Goal: Obtain resource: Download file/media

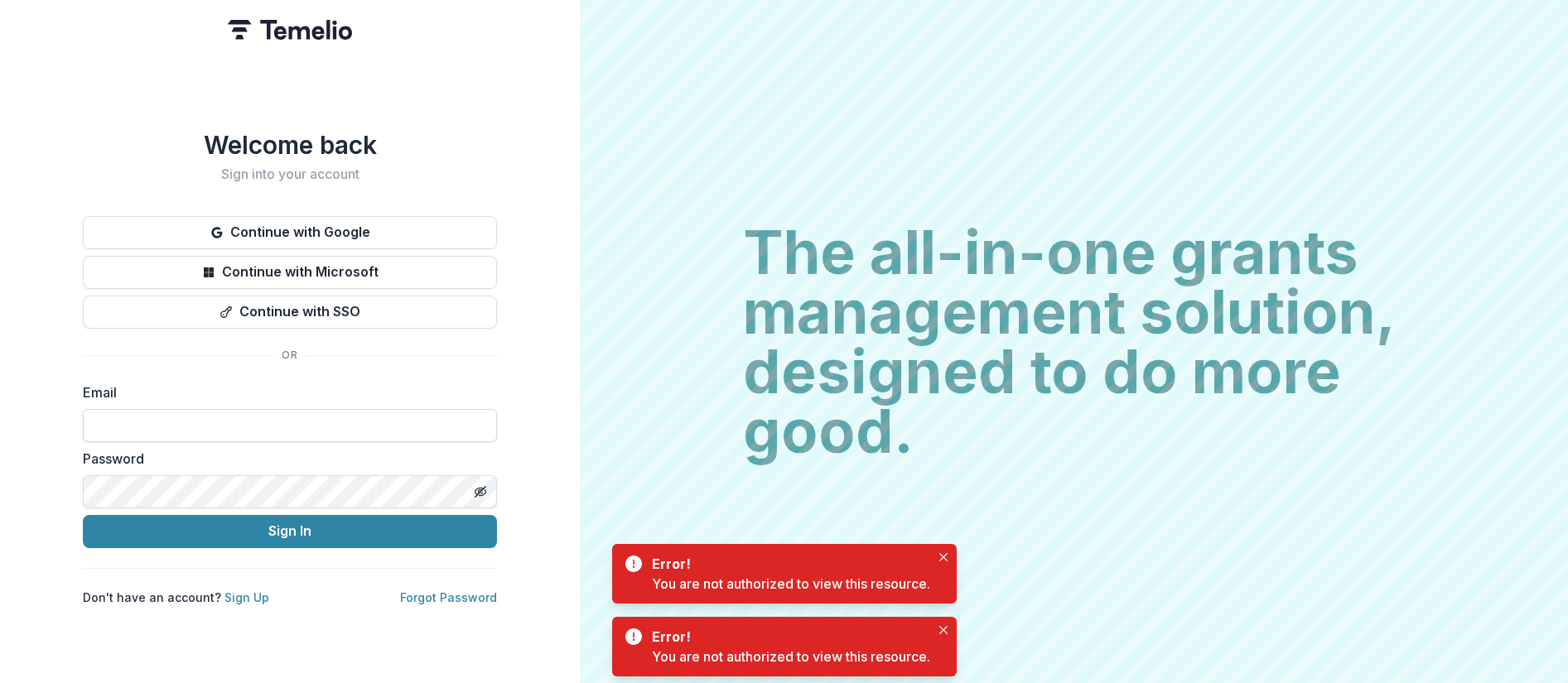
click at [212, 426] on input at bounding box center [290, 426] width 414 height 33
type input "**********"
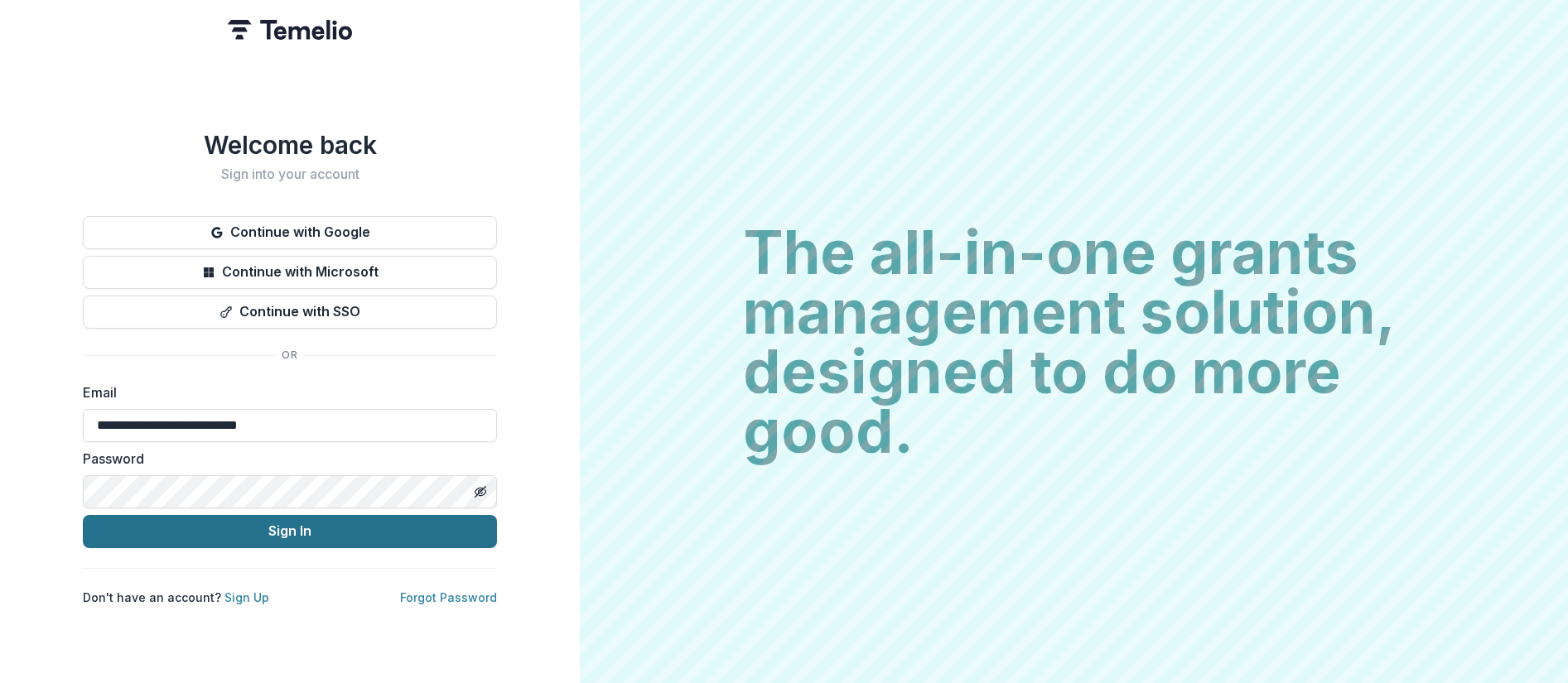
click at [252, 527] on button "Sign In" at bounding box center [290, 532] width 414 height 33
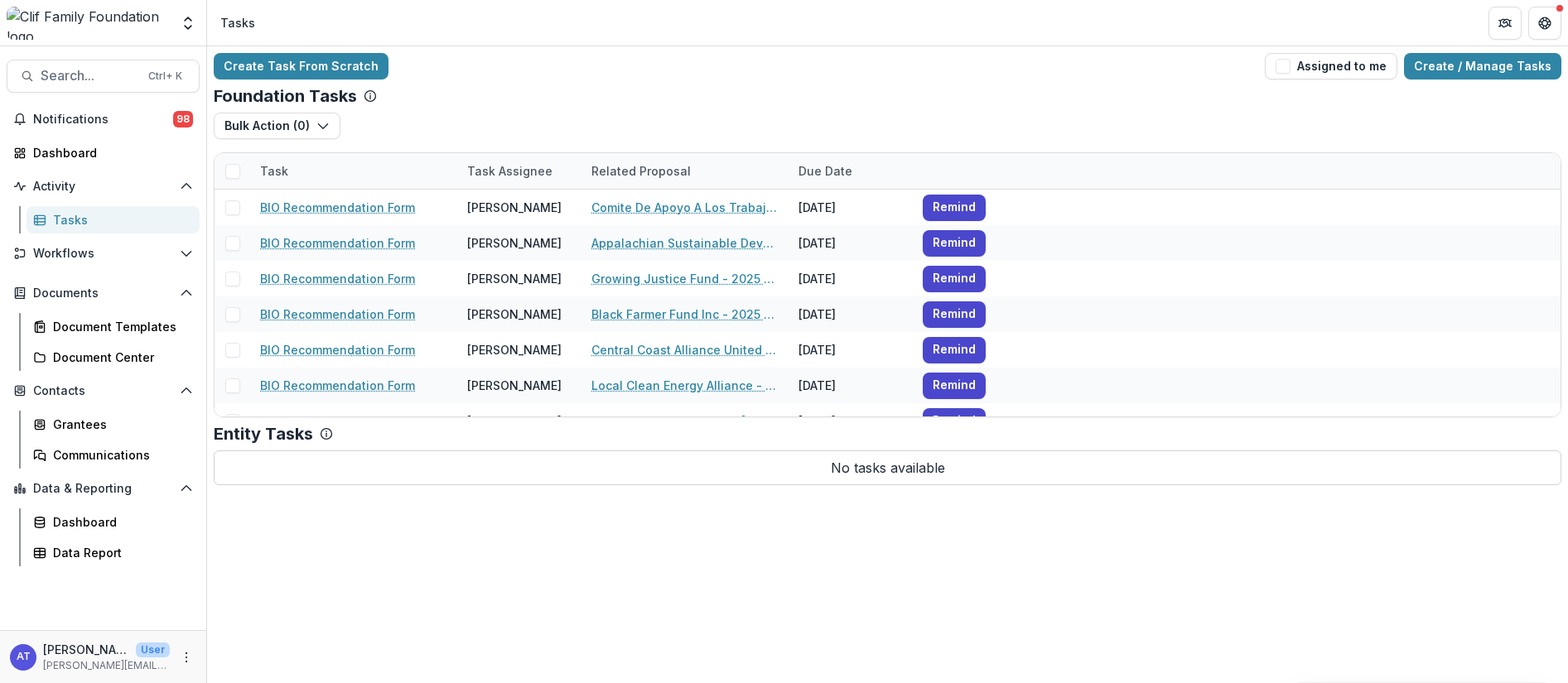
click at [60, 222] on div "Tasks" at bounding box center [120, 220] width 133 height 17
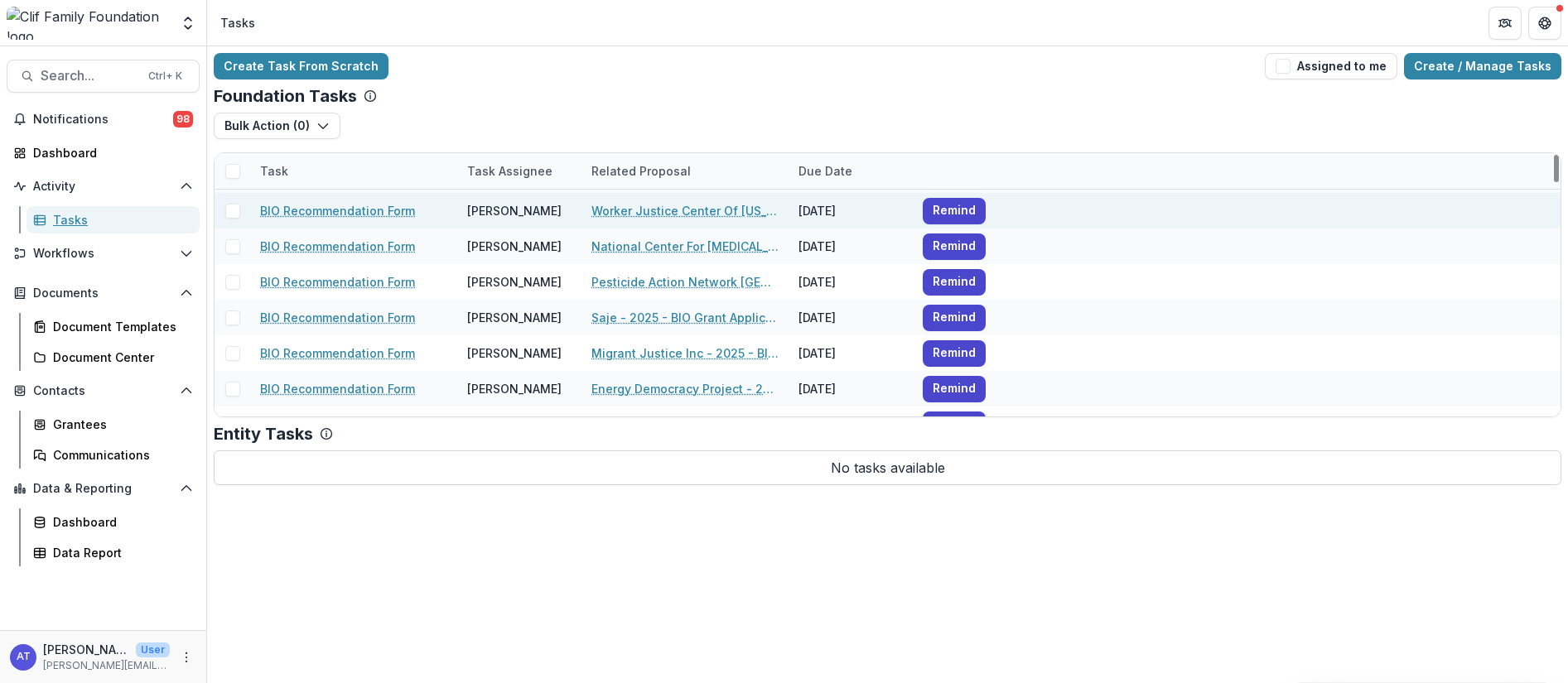
scroll to position [249, 0]
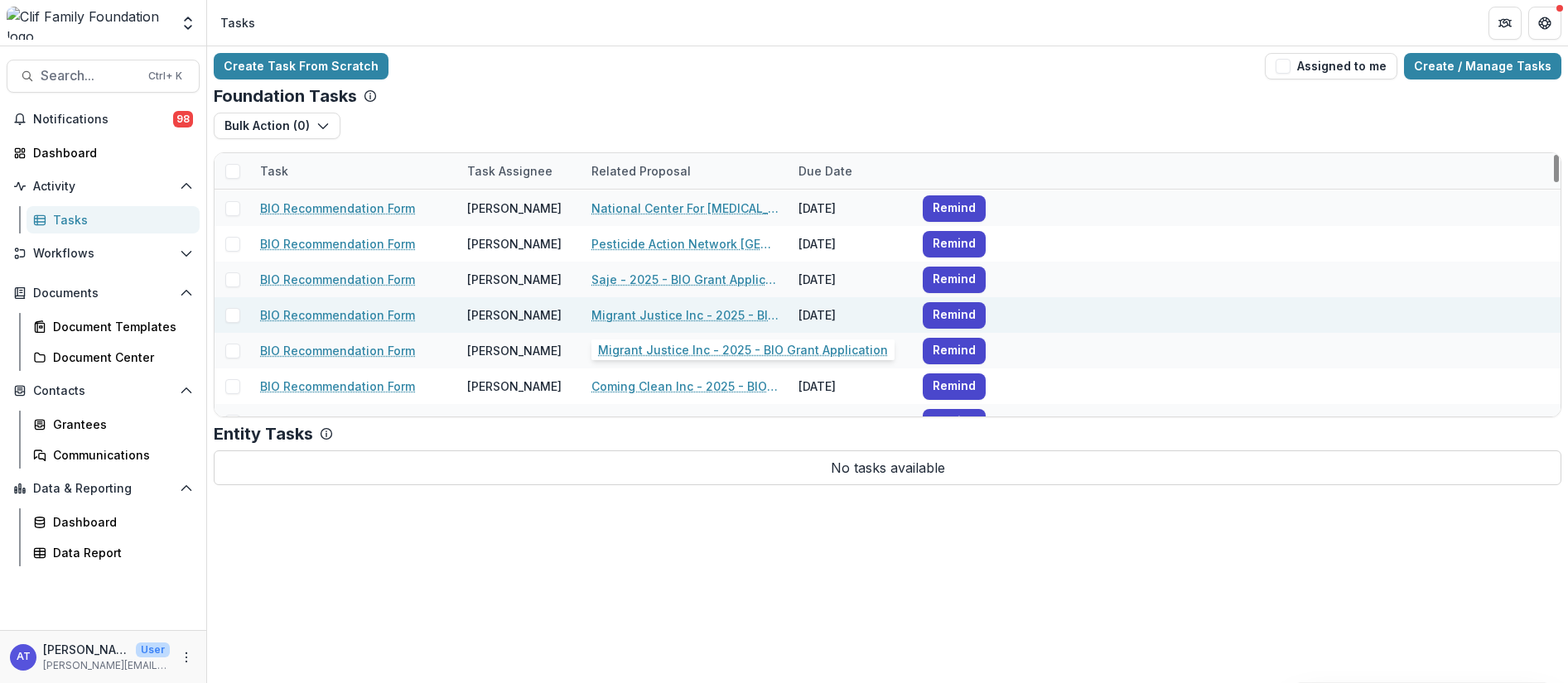
click at [631, 310] on link "Migrant Justice Inc - 2025 - BIO Grant Application" at bounding box center [684, 315] width 187 height 17
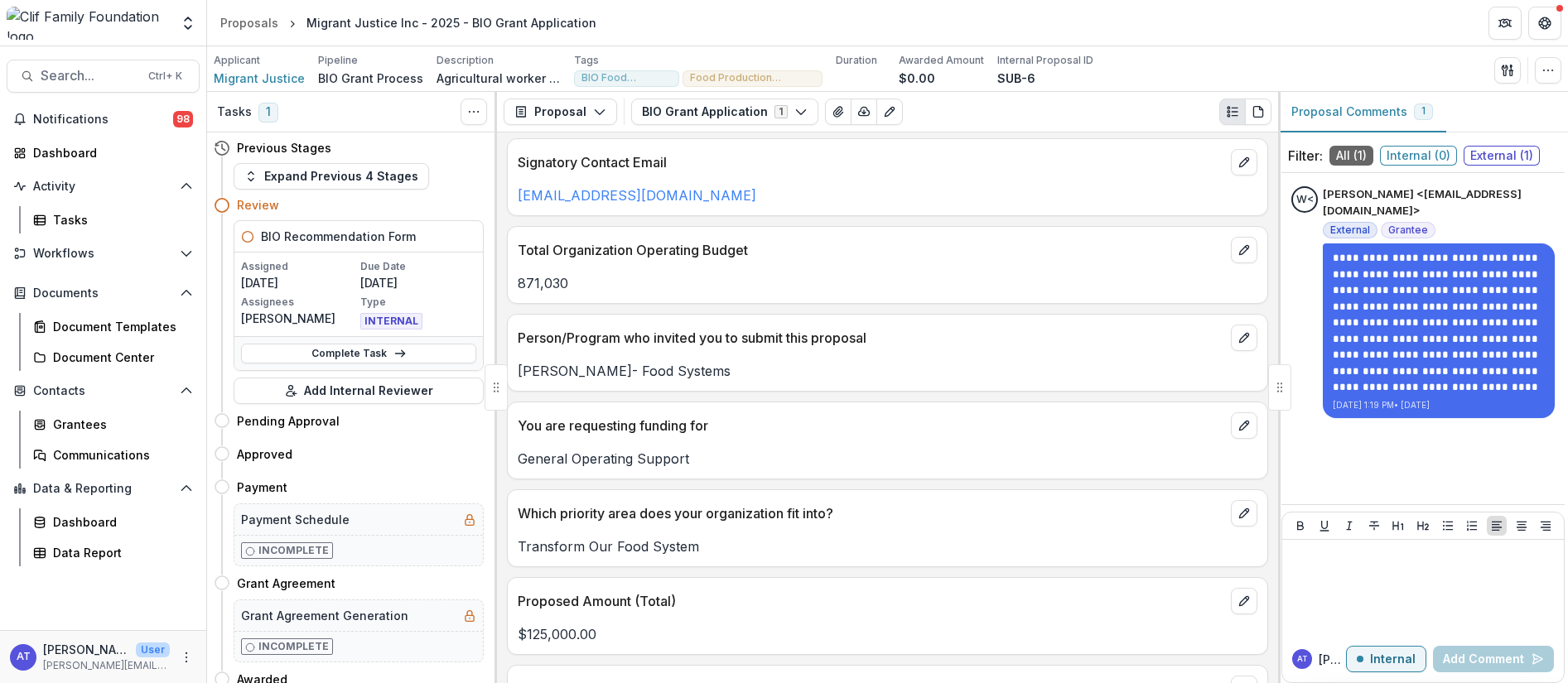
scroll to position [1242, 0]
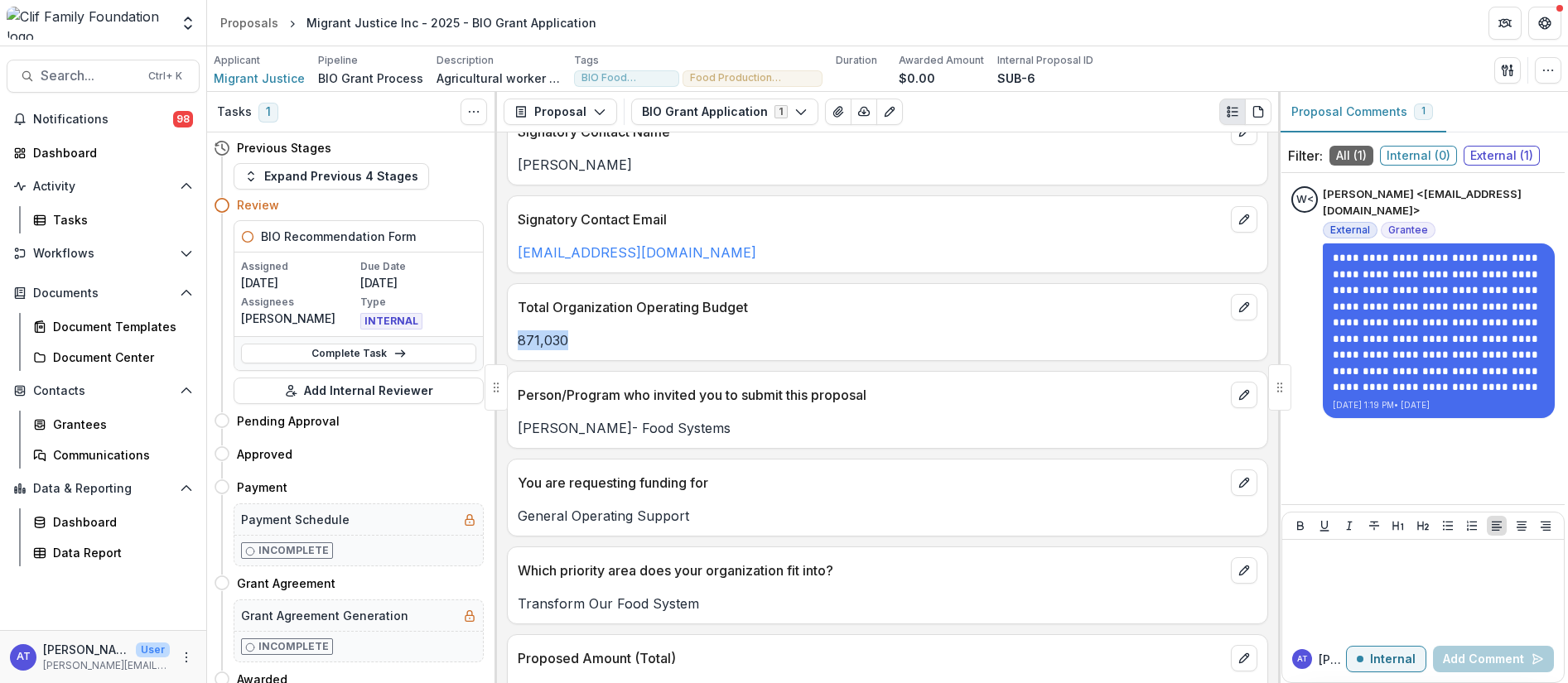
drag, startPoint x: 567, startPoint y: 337, endPoint x: 507, endPoint y: 327, distance: 60.8
click at [507, 327] on div "Total Organization Operating Budget 871,030" at bounding box center [887, 322] width 761 height 77
copy p "871,030"
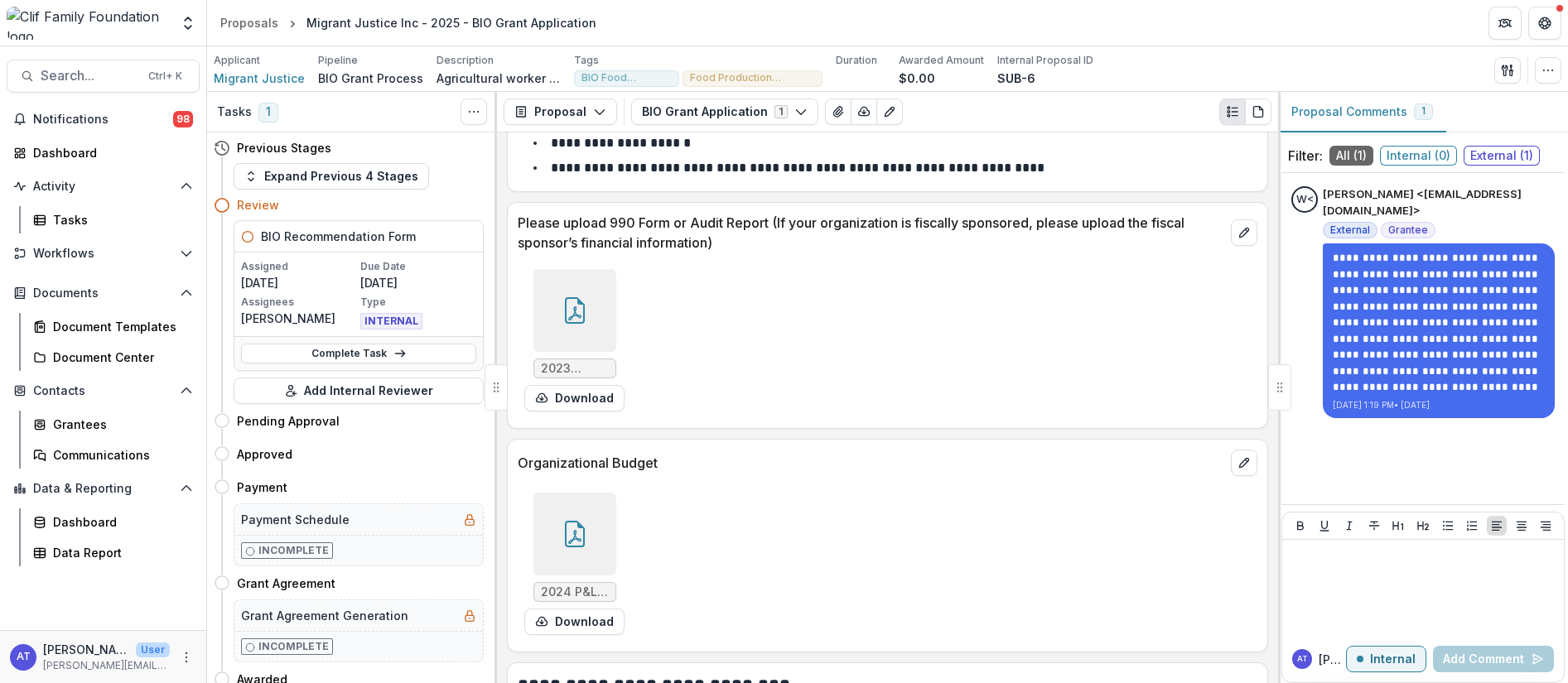
scroll to position [3230, 0]
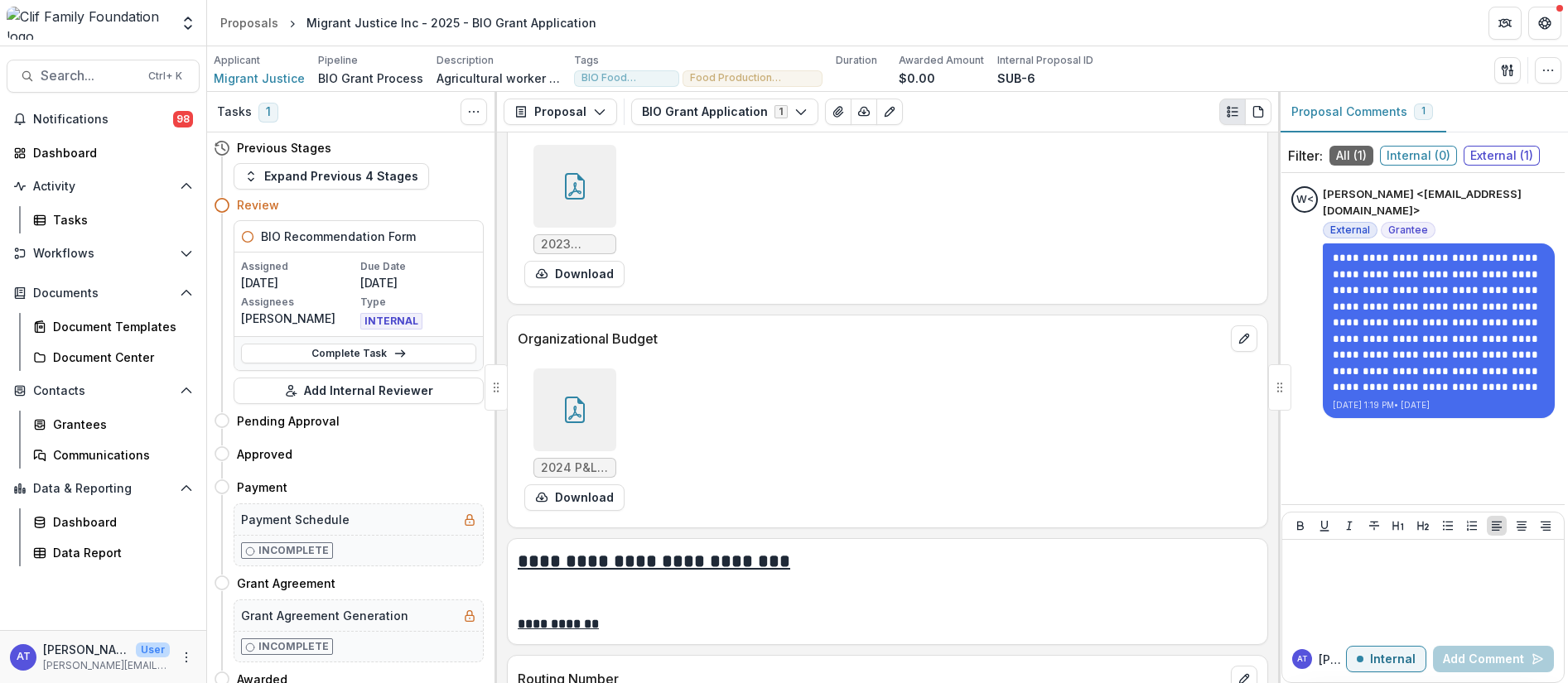
click at [584, 434] on div at bounding box center [575, 410] width 83 height 83
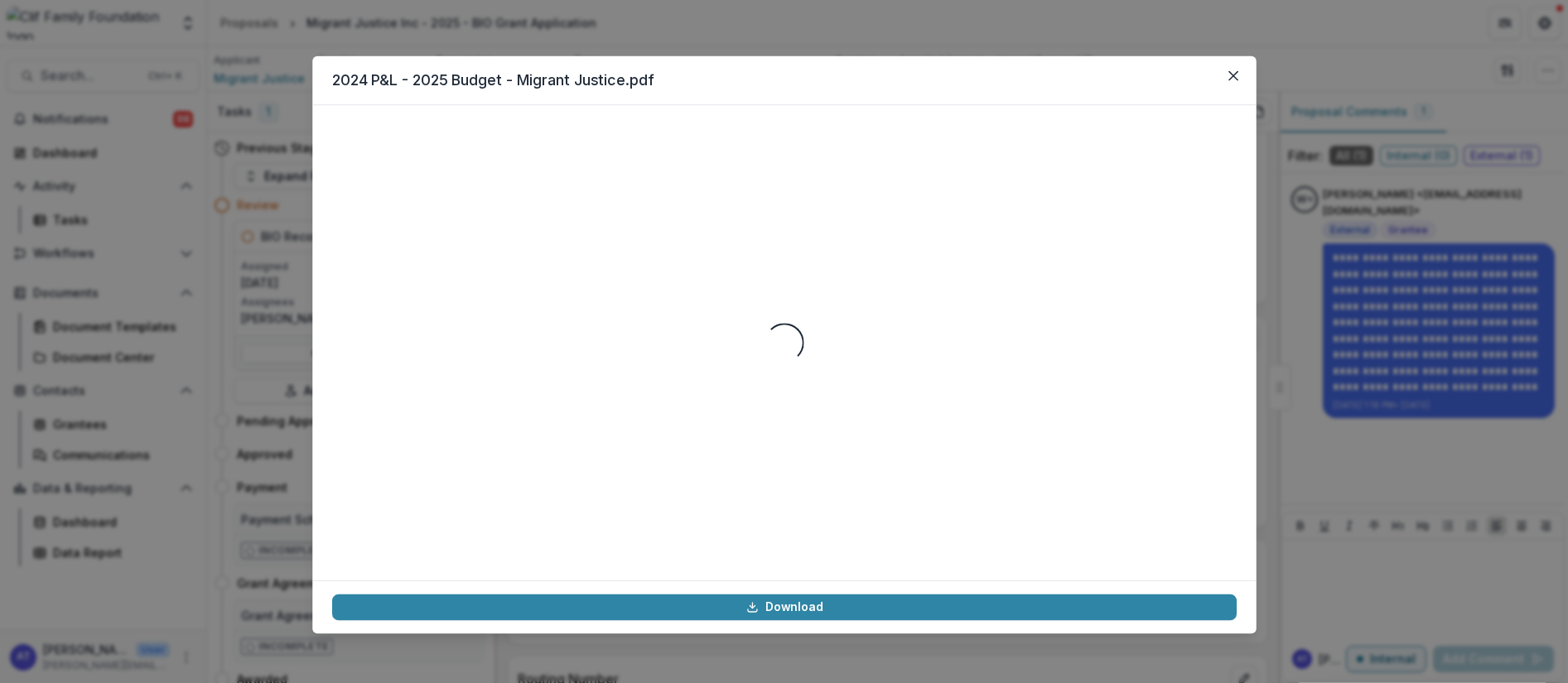
click at [584, 434] on div "Loading..." at bounding box center [783, 342] width 904 height 435
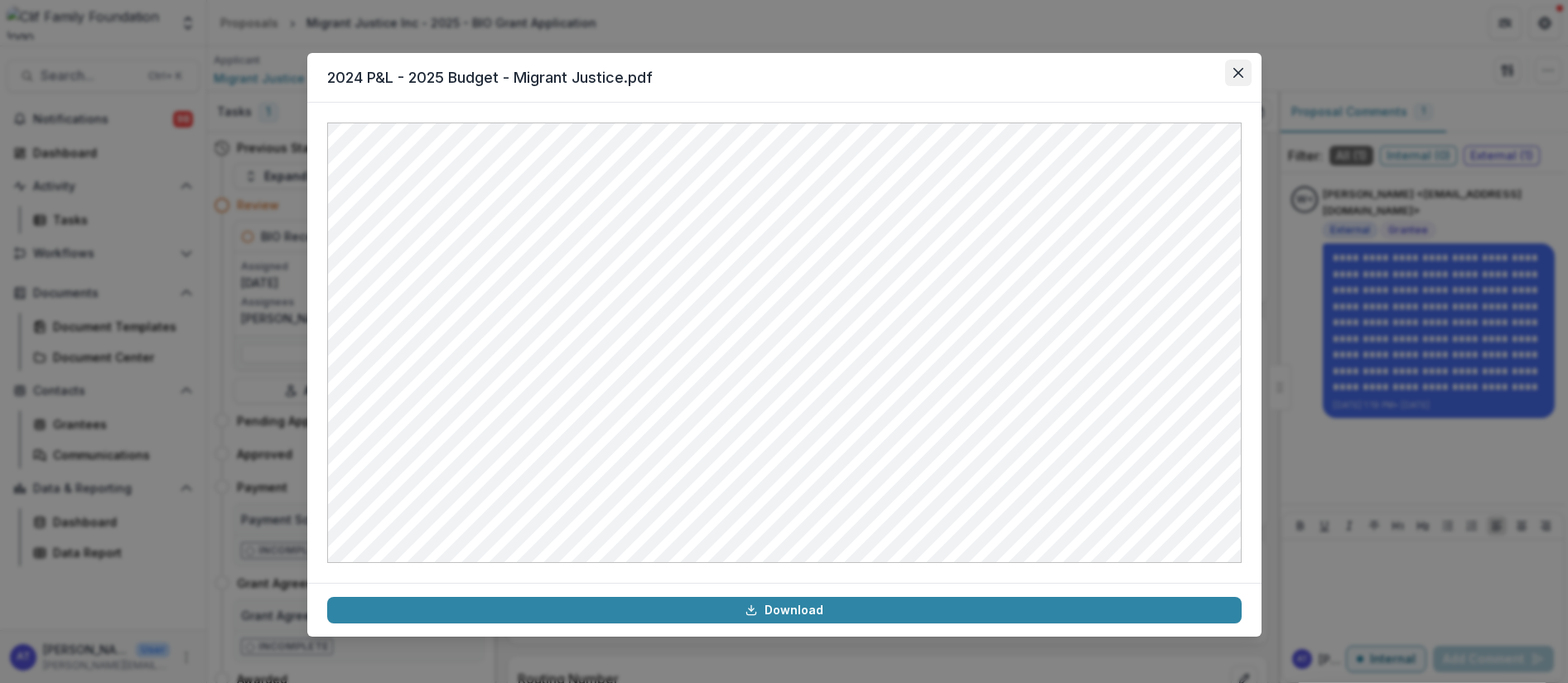
click at [1240, 77] on button "Close" at bounding box center [1237, 73] width 26 height 26
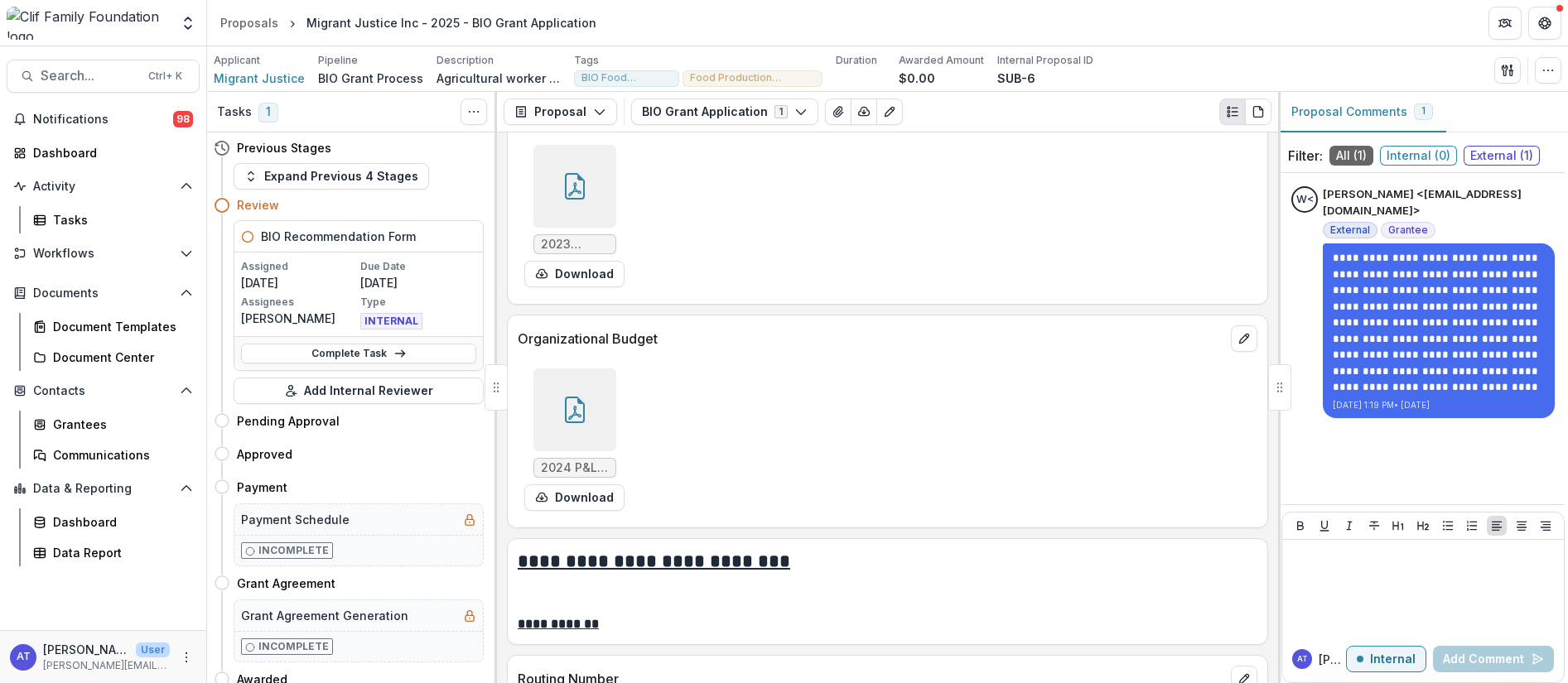
click at [581, 407] on icon at bounding box center [575, 409] width 20 height 26
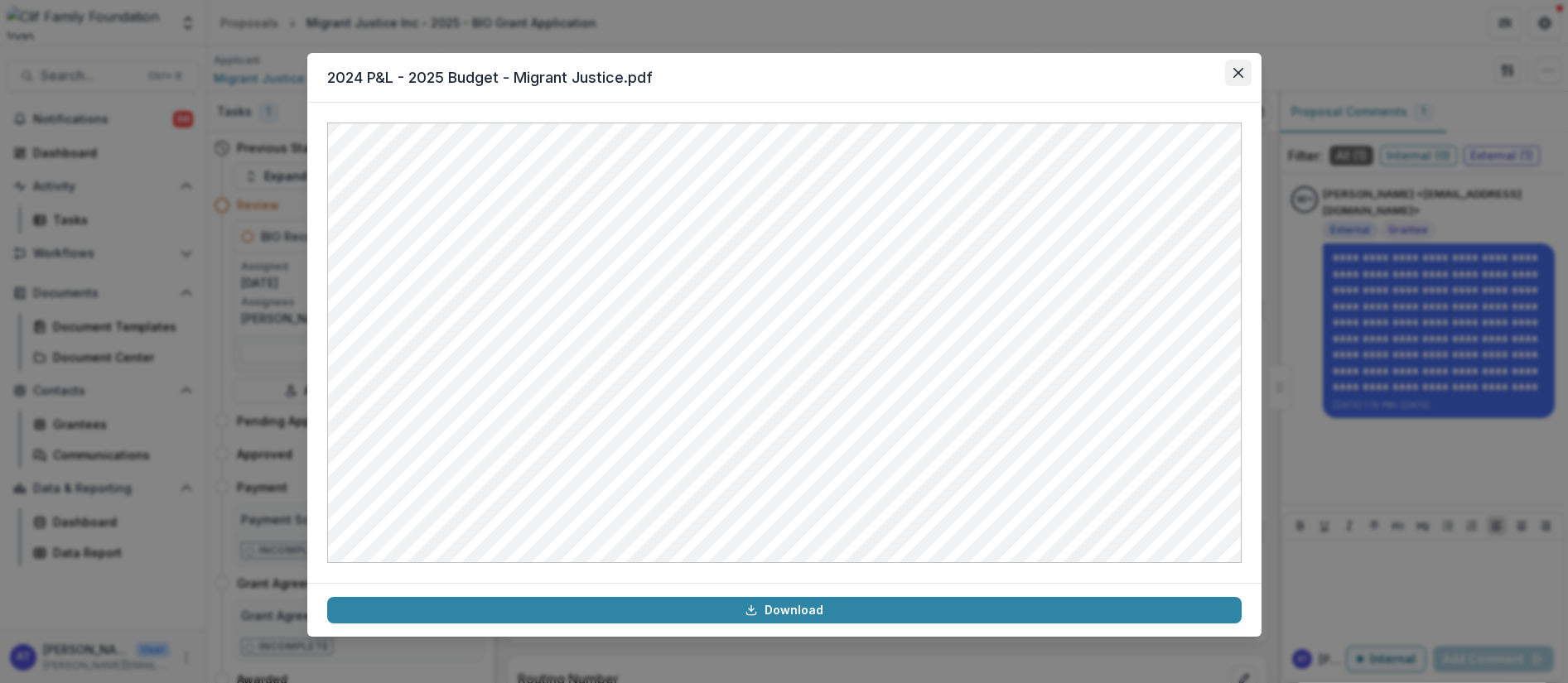
click at [1250, 63] on button "Close" at bounding box center [1237, 73] width 26 height 26
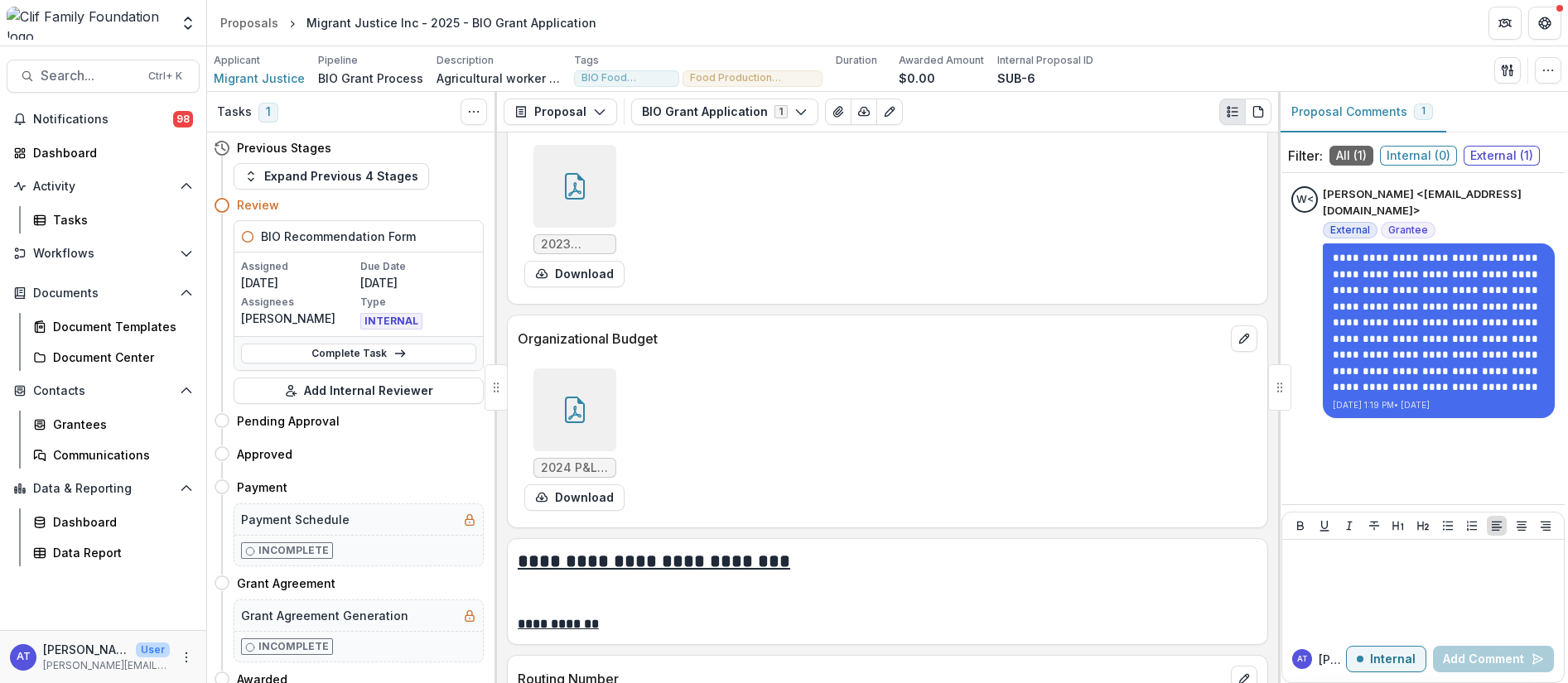
scroll to position [3106, 0]
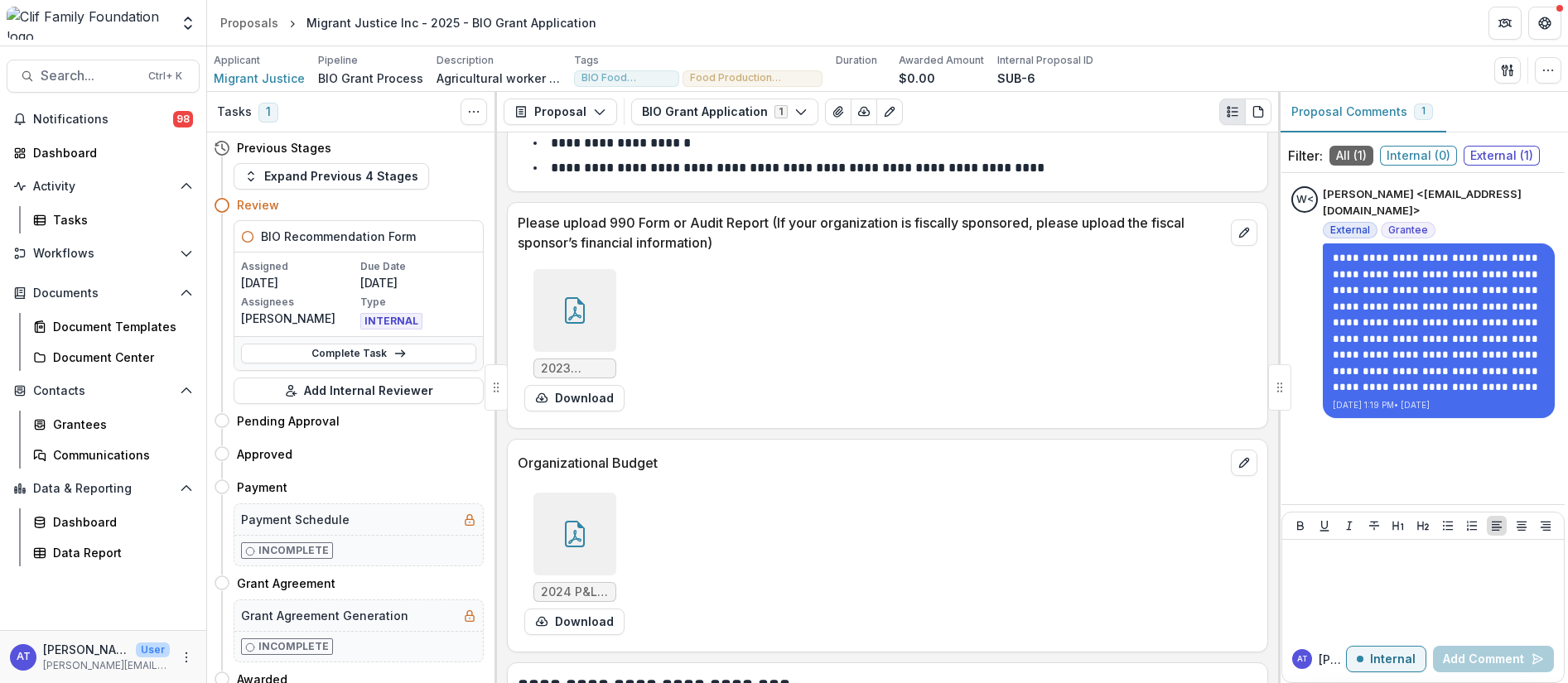
click at [576, 326] on div at bounding box center [575, 311] width 83 height 83
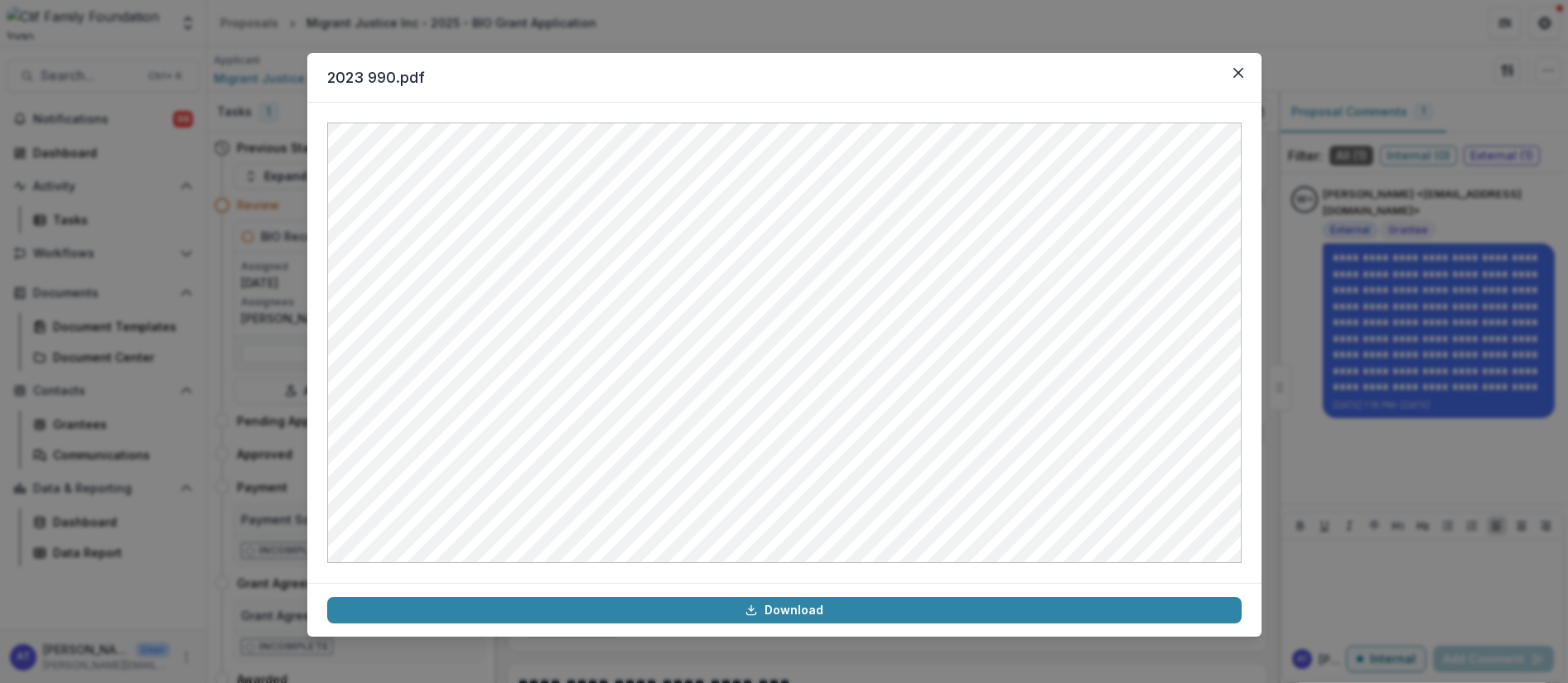
click at [1257, 630] on footer "Download" at bounding box center [784, 610] width 954 height 54
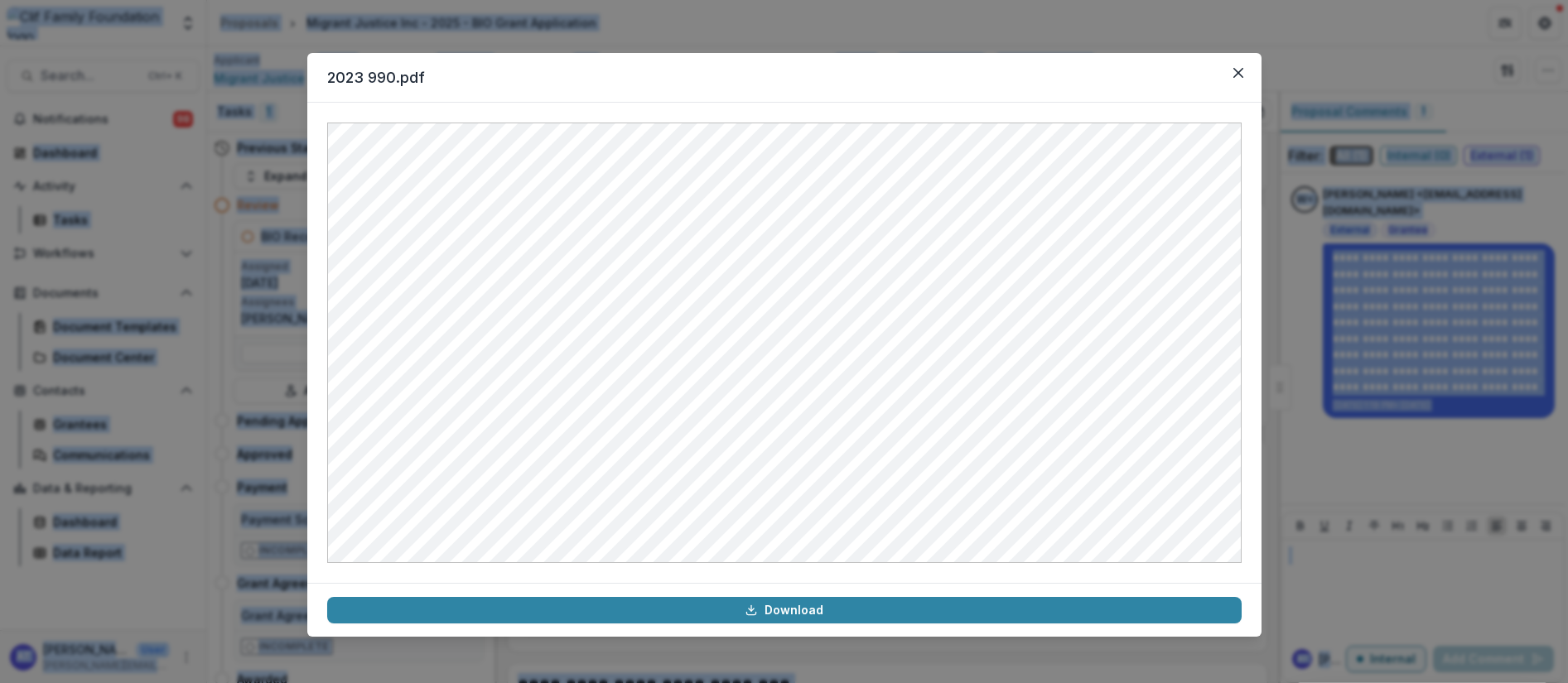
drag, startPoint x: 305, startPoint y: 55, endPoint x: 195, endPoint y: -50, distance: 152.1
click at [195, 0] on html "Skip to content Foundations Clif Family Foundation Nonprofits Farm Equity Cente…" at bounding box center [784, 342] width 1568 height 683
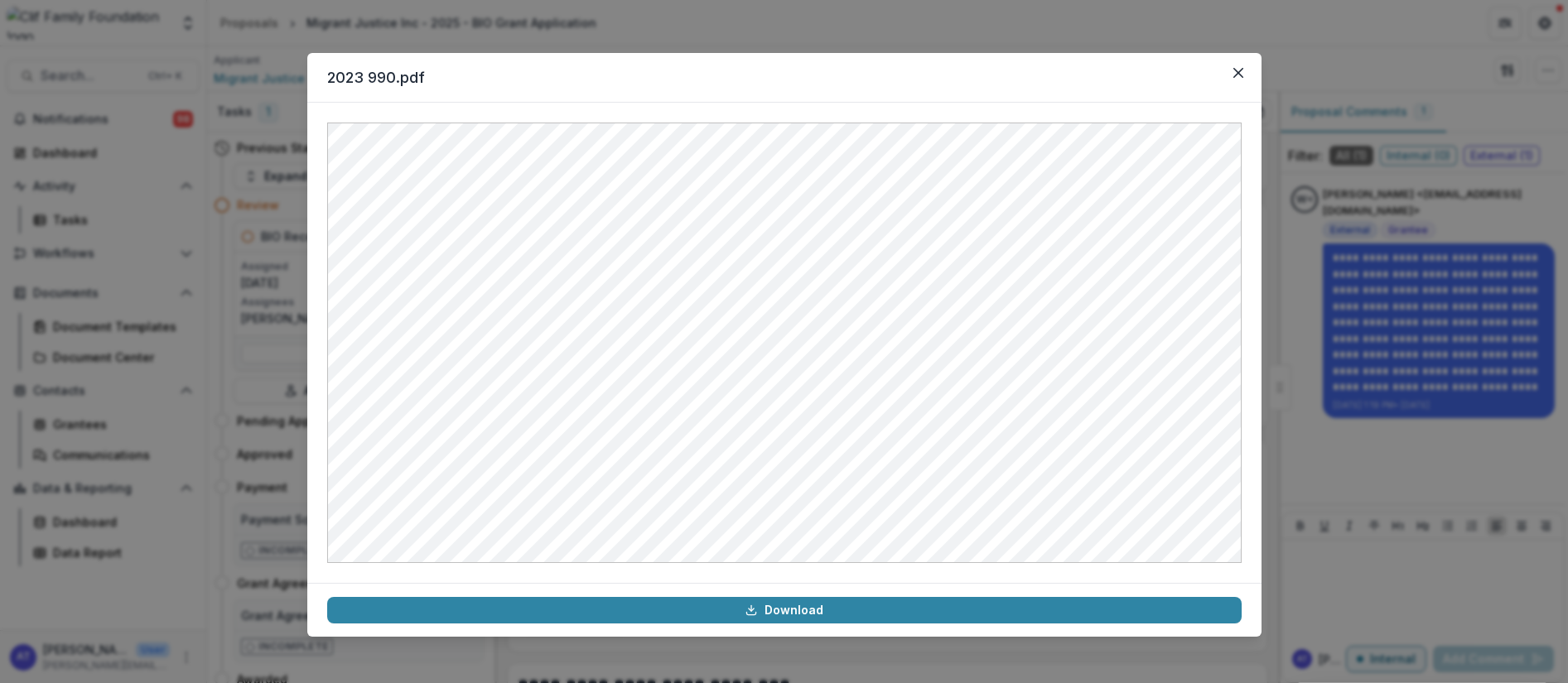
click at [1260, 112] on div at bounding box center [784, 342] width 954 height 481
click at [1230, 60] on button "Close" at bounding box center [1237, 73] width 26 height 26
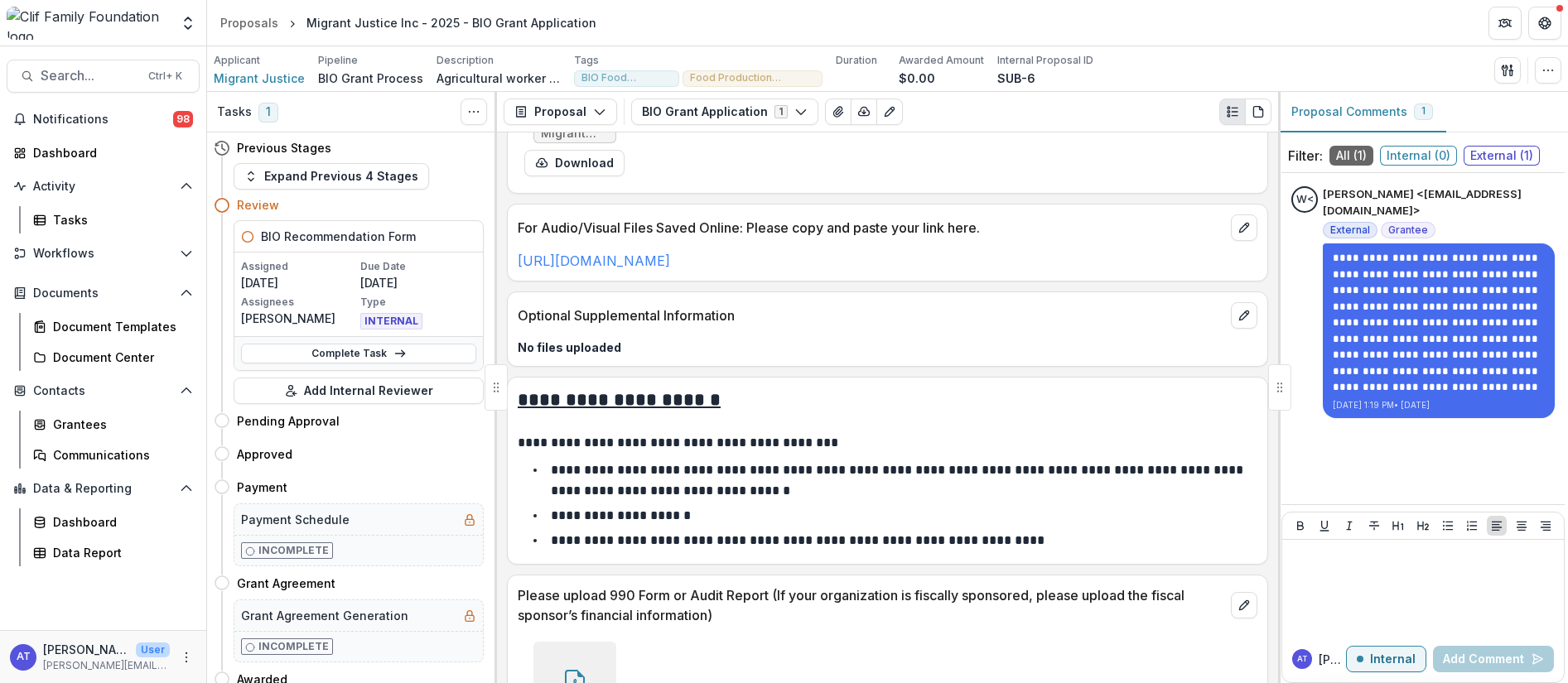
scroll to position [2361, 0]
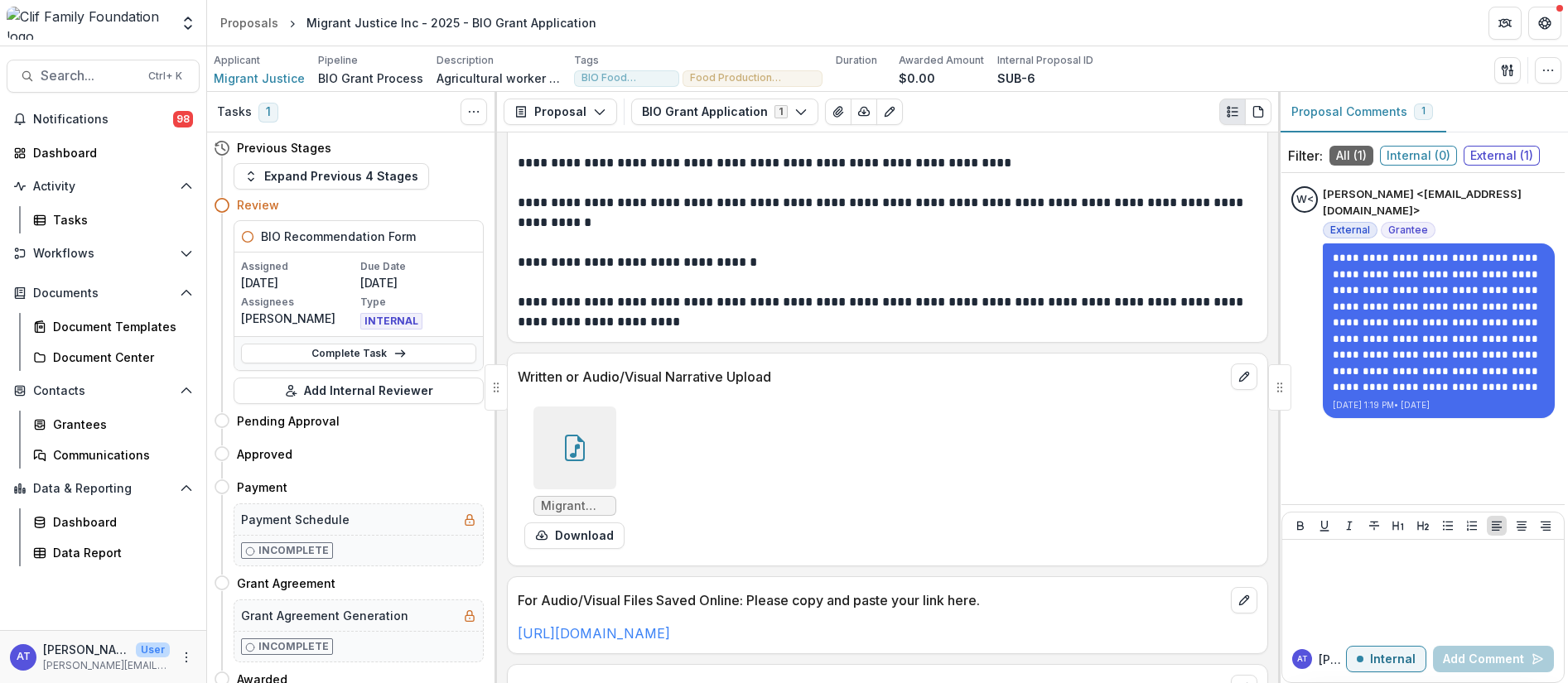
click at [578, 437] on icon at bounding box center [574, 447] width 26 height 26
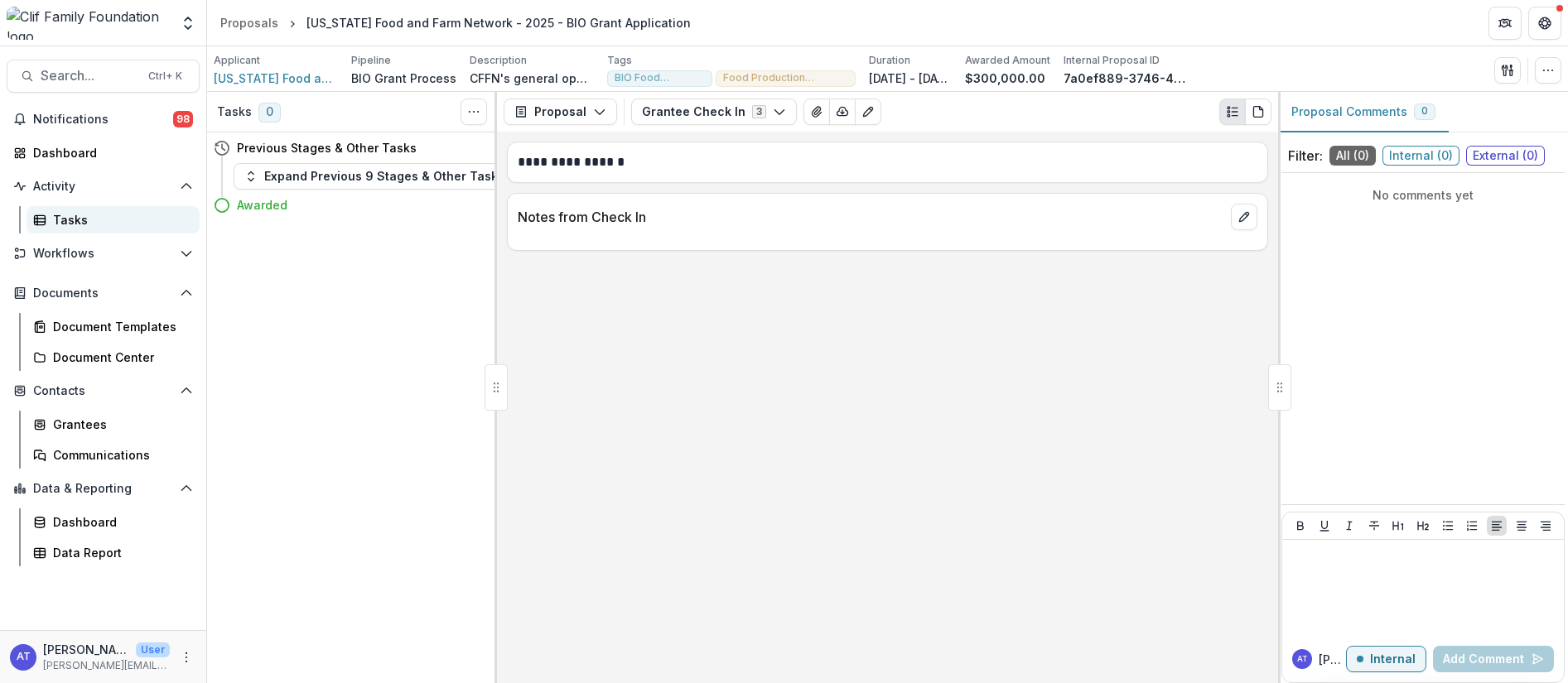
click at [73, 225] on div "Tasks" at bounding box center [120, 220] width 133 height 17
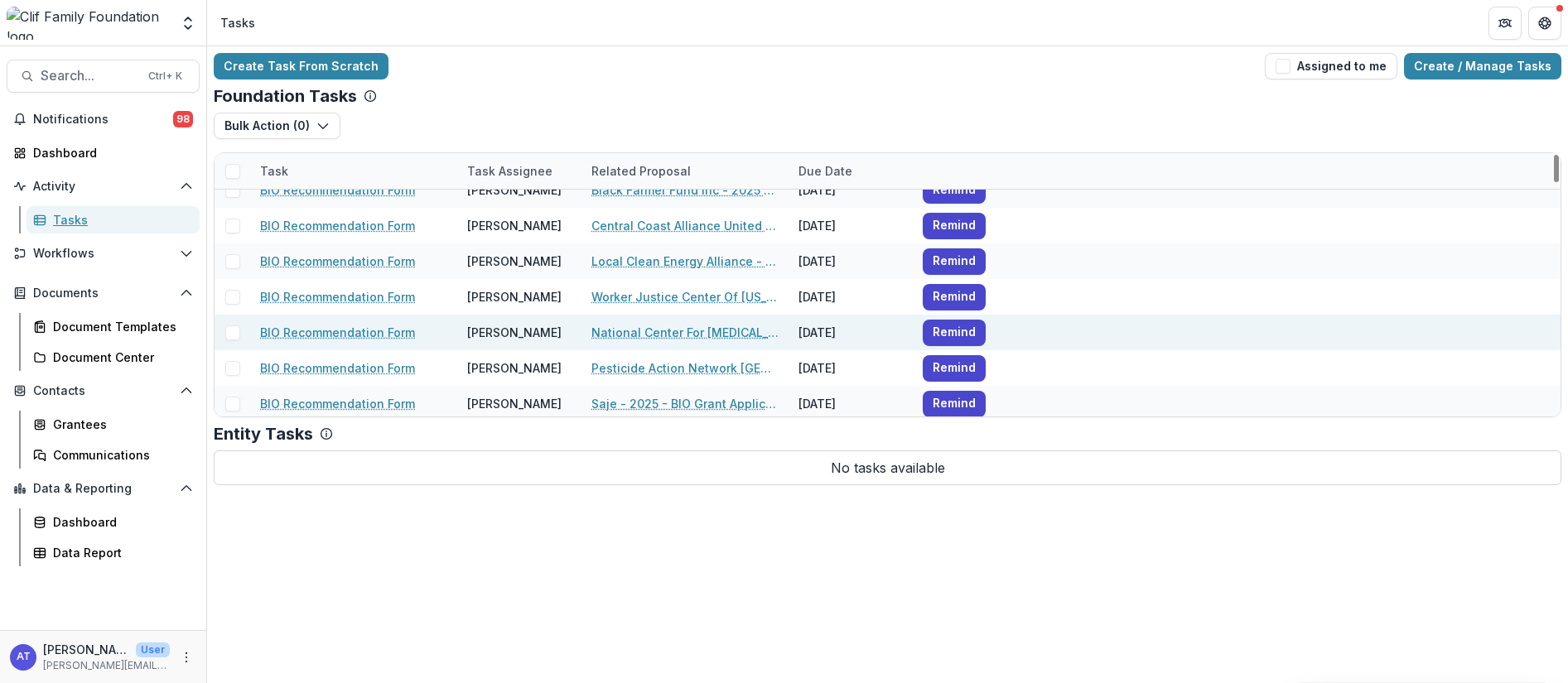
scroll to position [249, 0]
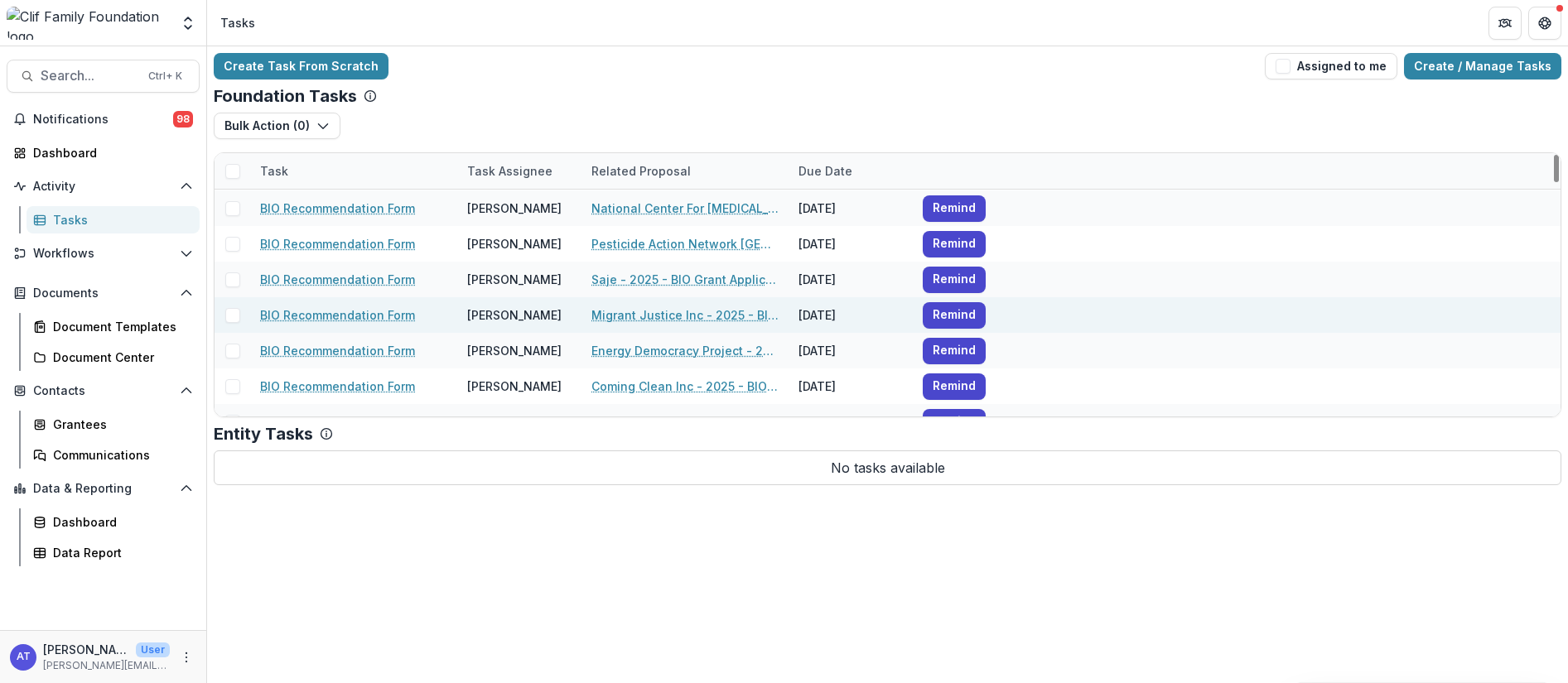
click at [378, 312] on link "BIO Recommendation Form" at bounding box center [338, 315] width 155 height 17
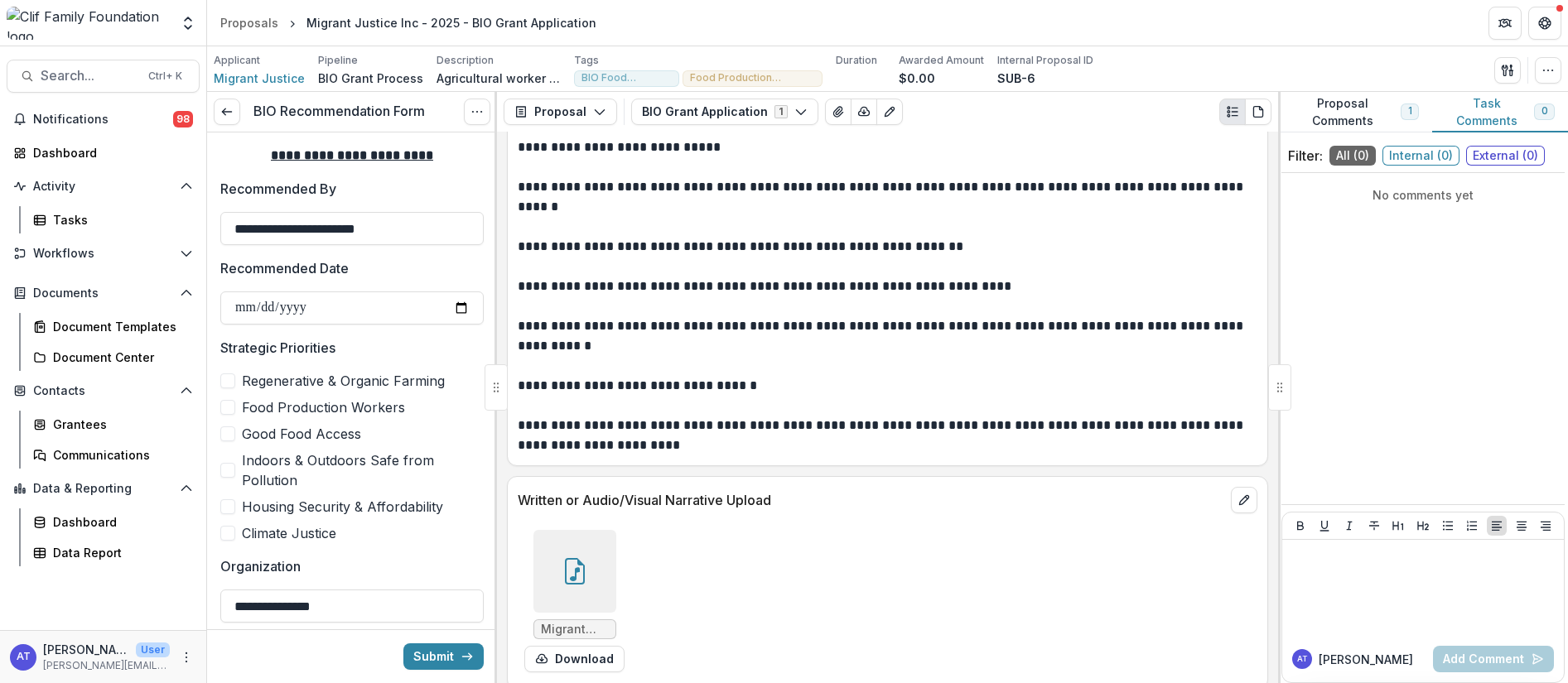
scroll to position [2484, 0]
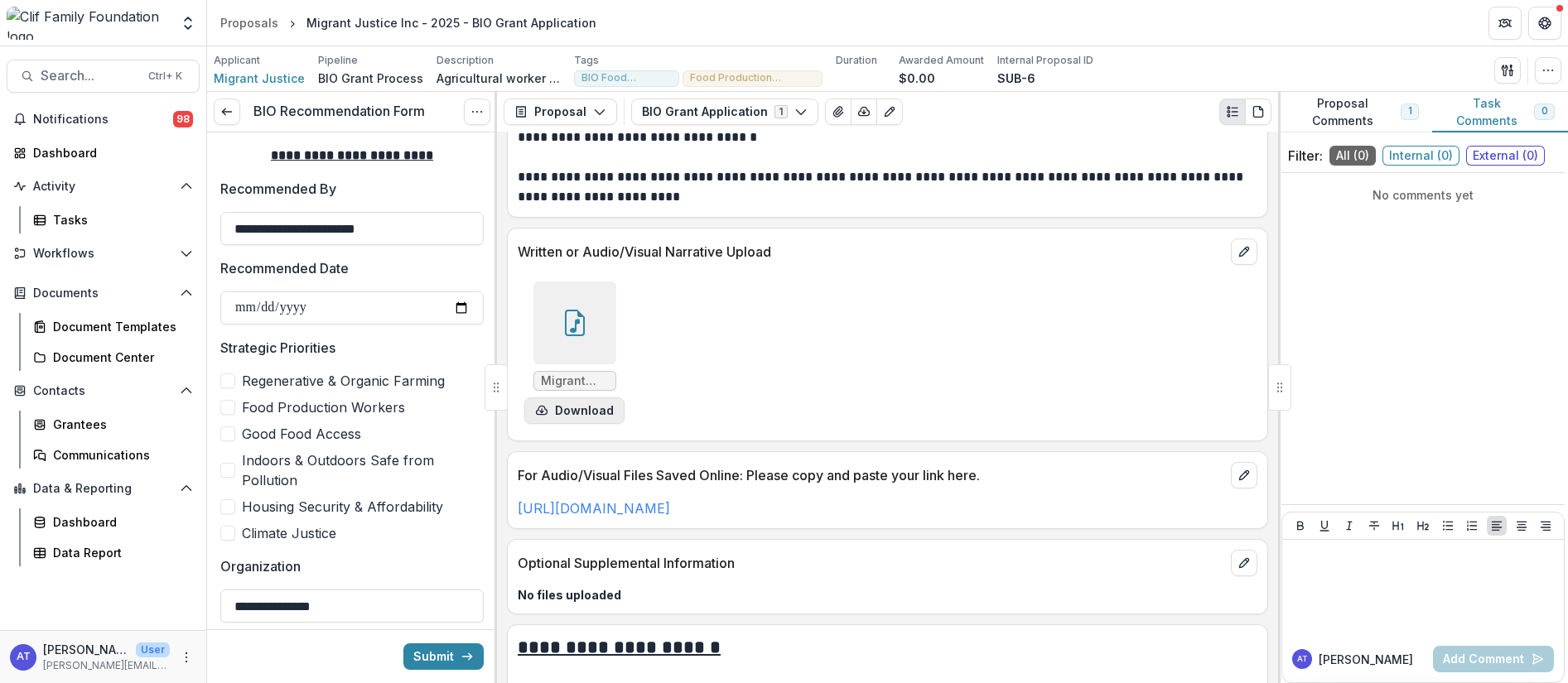
click at [544, 406] on icon "download-form-response" at bounding box center [542, 411] width 14 height 14
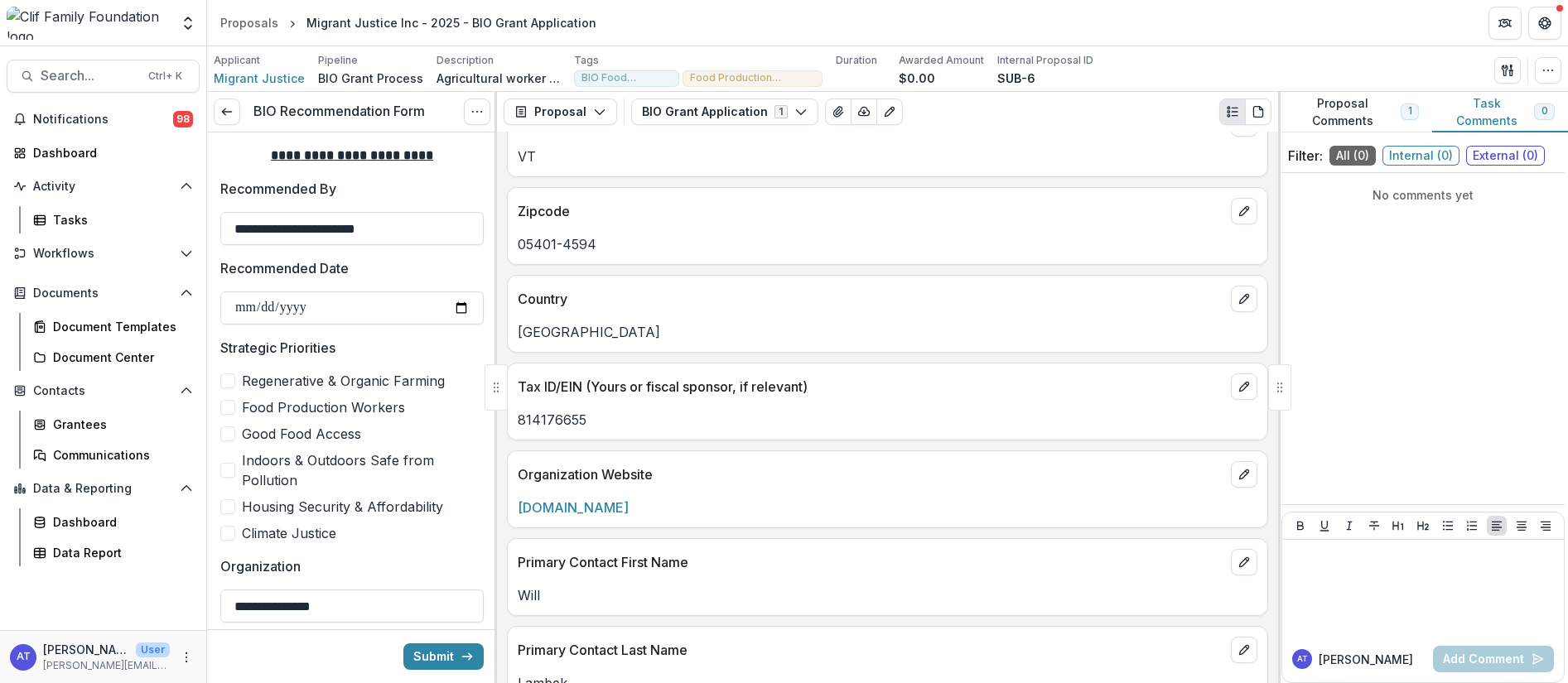
scroll to position [372, 0]
